Goal: Information Seeking & Learning: Learn about a topic

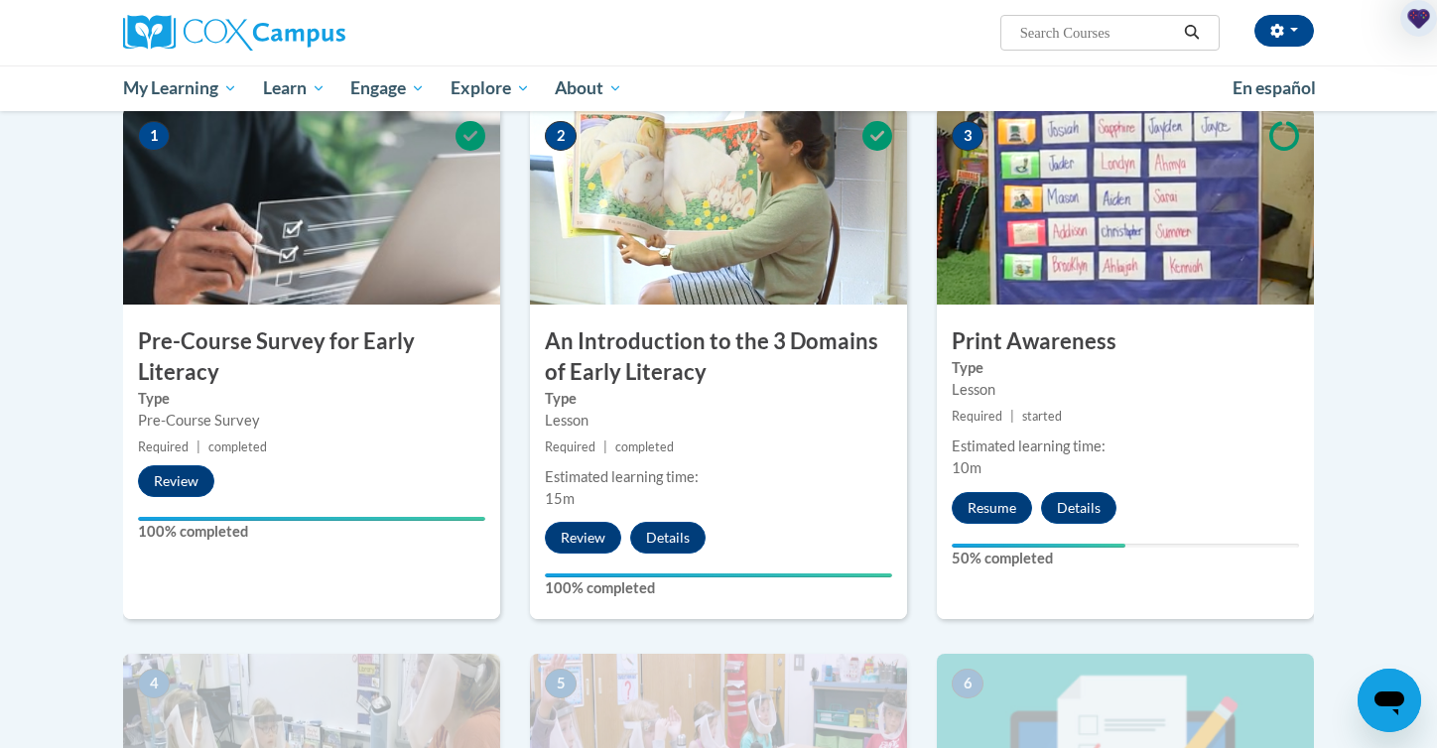
scroll to position [435, 0]
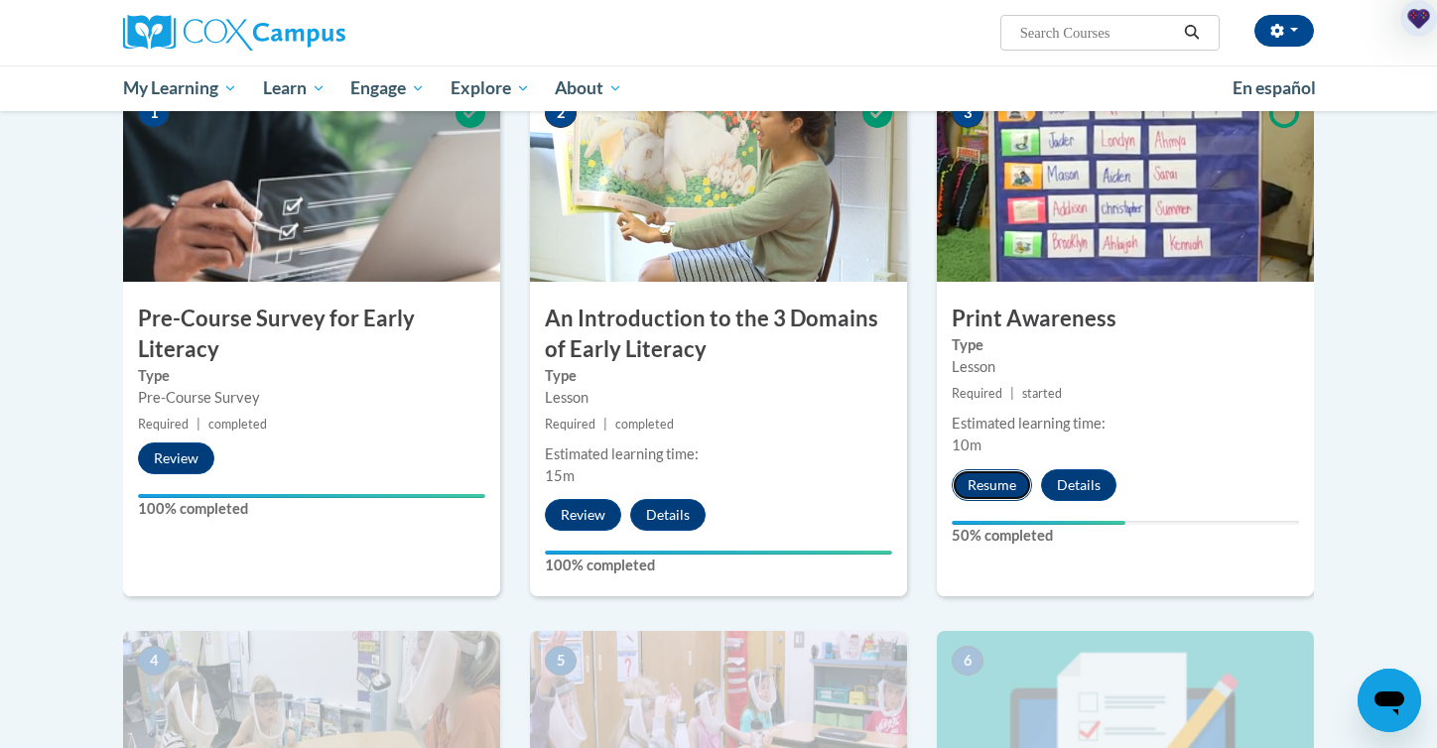
click at [1000, 486] on button "Resume" at bounding box center [992, 485] width 80 height 32
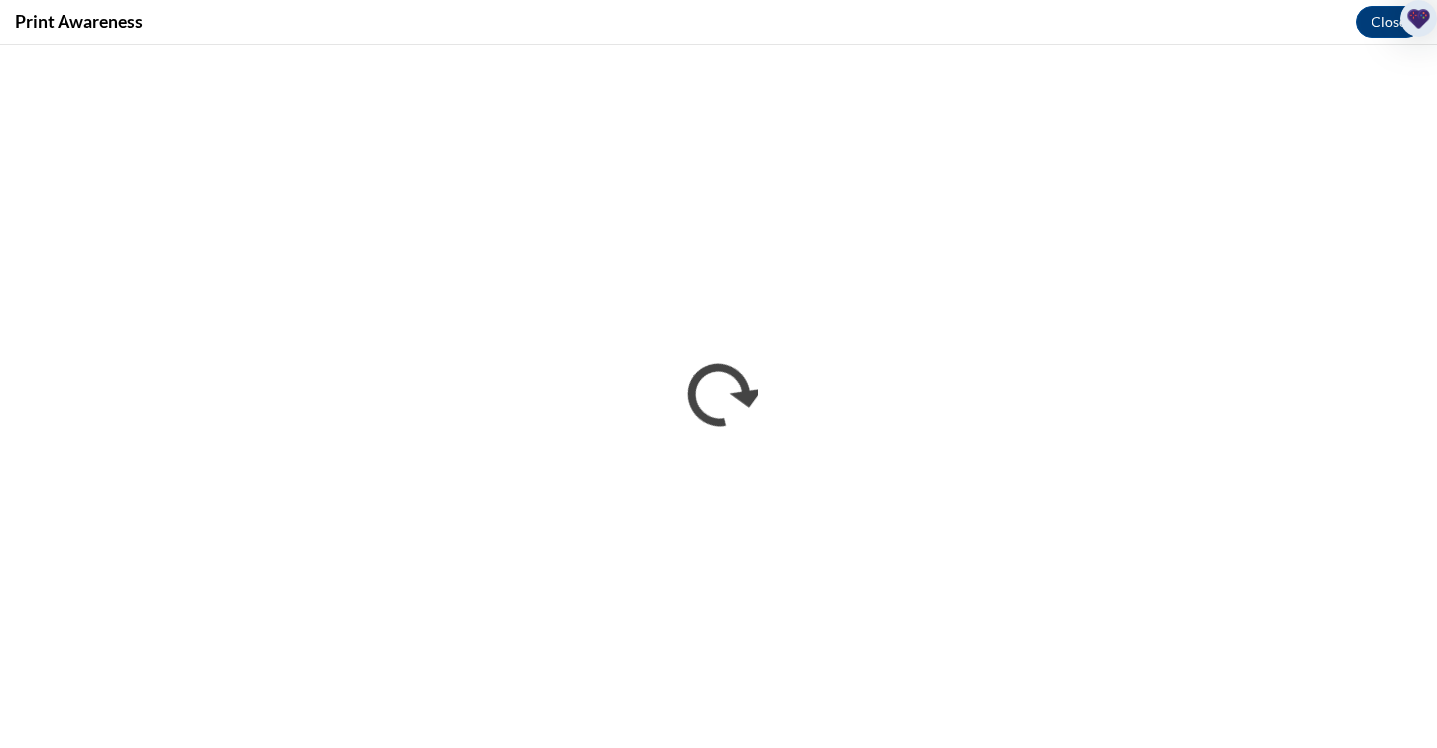
scroll to position [0, 0]
